Goal: Navigation & Orientation: Find specific page/section

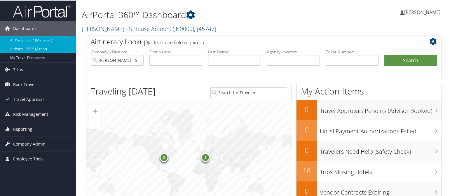
click at [45, 48] on link "AirPortal 360™ (Agent)" at bounding box center [38, 48] width 76 height 9
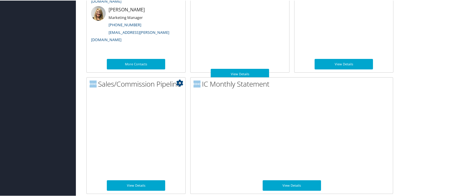
scroll to position [353, 0]
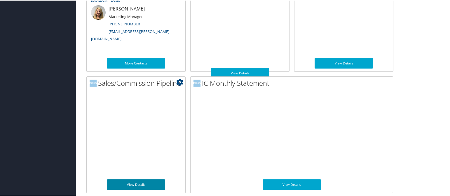
click at [142, 185] on link "View Details" at bounding box center [136, 184] width 58 height 11
